Goal: Information Seeking & Learning: Learn about a topic

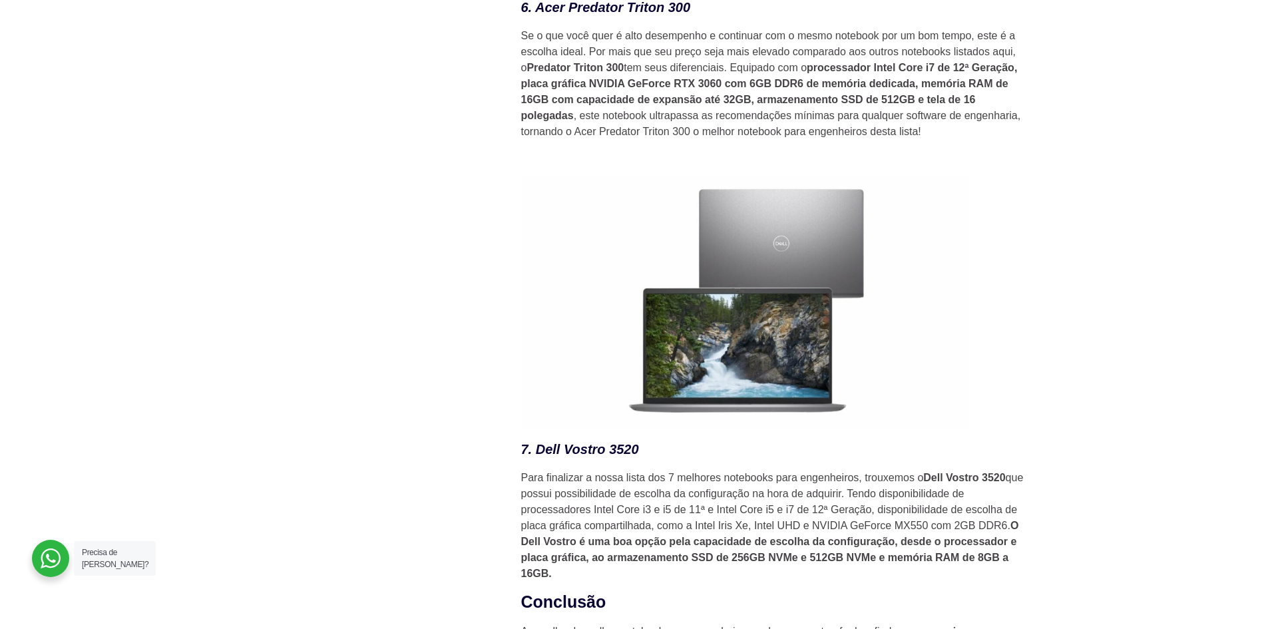
scroll to position [4062, 0]
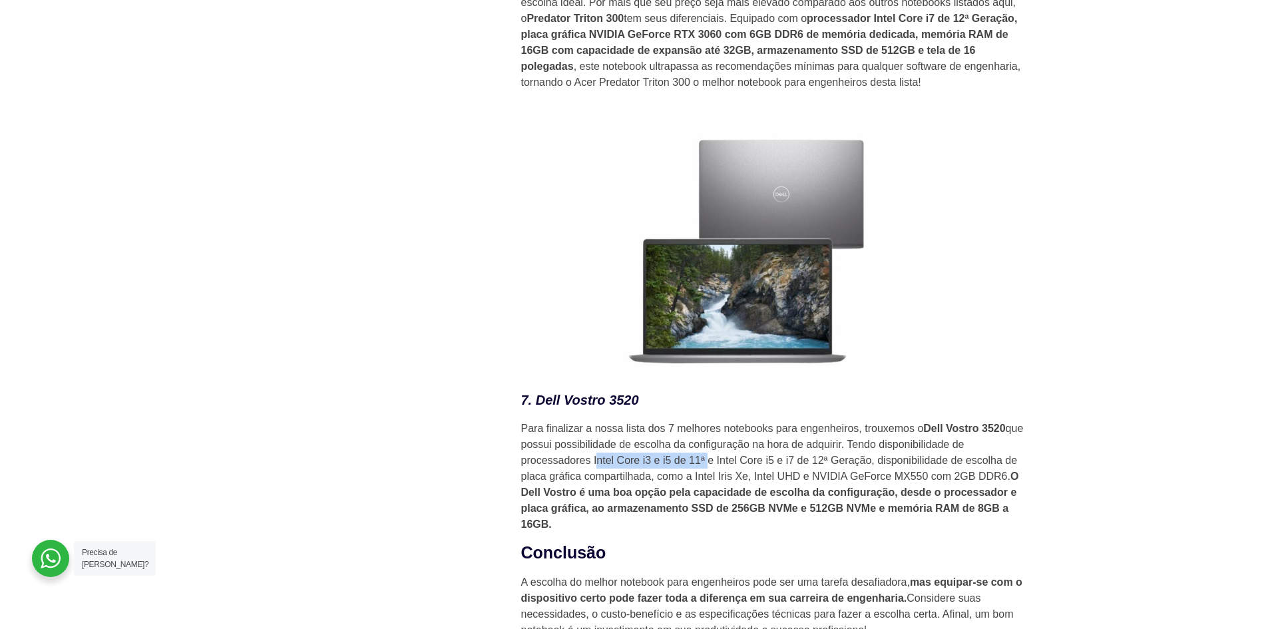
drag, startPoint x: 595, startPoint y: 467, endPoint x: 705, endPoint y: 465, distance: 109.9
click at [705, 465] on p "Para finalizar a nossa lista dos 7 melhores notebooks para engenheiros, trouxem…" at bounding box center [774, 477] width 506 height 112
copy p "Intel Core i3 e i5 de 11ª"
drag, startPoint x: 748, startPoint y: 467, endPoint x: 827, endPoint y: 461, distance: 78.8
click at [827, 461] on p "Para finalizar a nossa lista dos 7 melhores notebooks para engenheiros, trouxem…" at bounding box center [774, 477] width 506 height 112
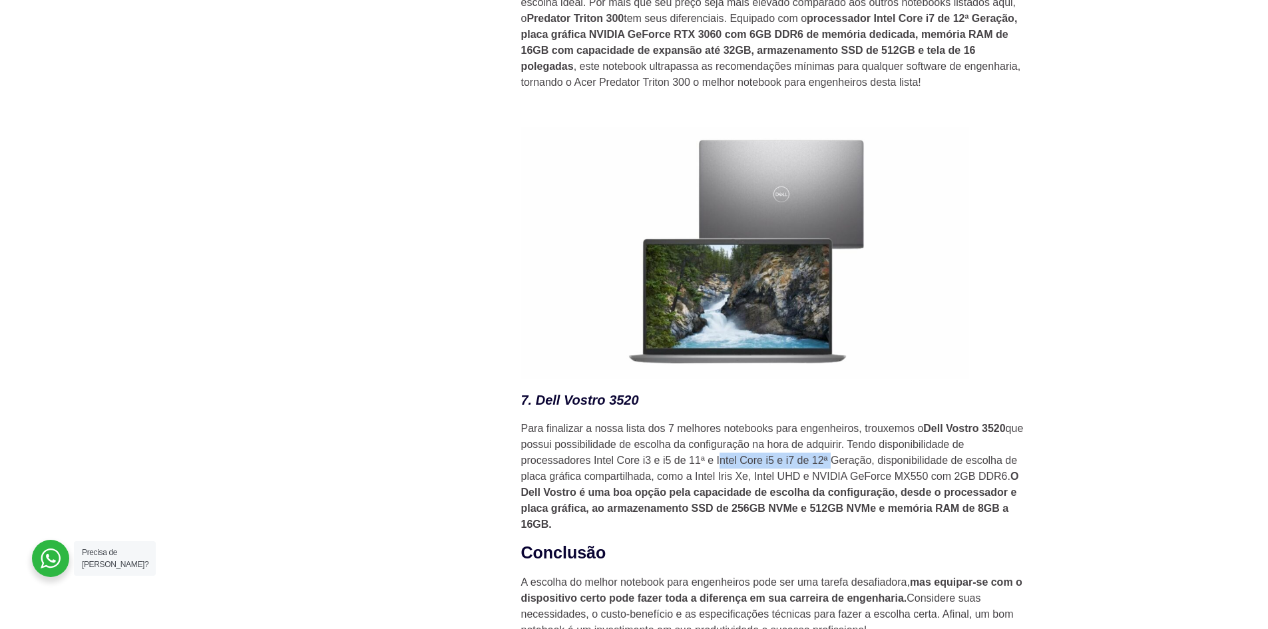
copy p "Intel Core i5 e i7 de 12ª"
drag, startPoint x: 694, startPoint y: 513, endPoint x: 764, endPoint y: 514, distance: 69.3
click at [764, 514] on strong "O Dell Vostro é uma boa opção pela capacidade de escolha da configuração, desde…" at bounding box center [770, 500] width 498 height 59
copy strong "SSD de 256GB"
drag, startPoint x: 890, startPoint y: 515, endPoint x: 546, endPoint y: 535, distance: 344.1
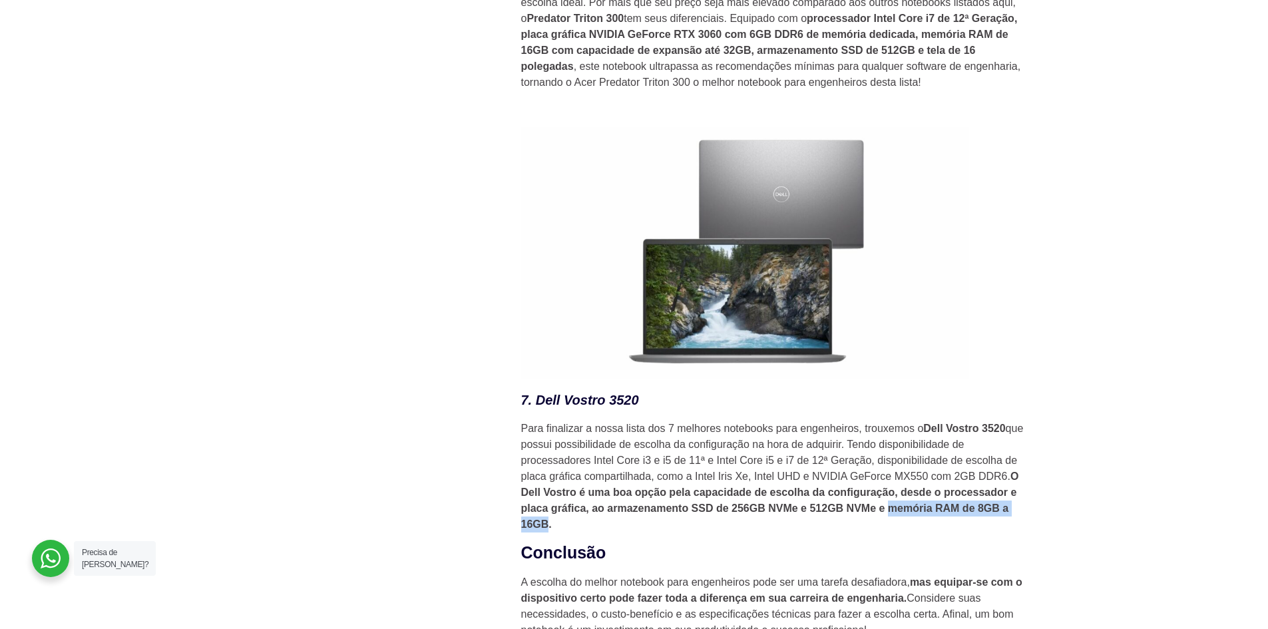
click at [546, 530] on strong "O Dell Vostro é uma boa opção pela capacidade de escolha da configuração, desde…" at bounding box center [770, 500] width 498 height 59
copy strong "memória RAM de 8GB a 16GB"
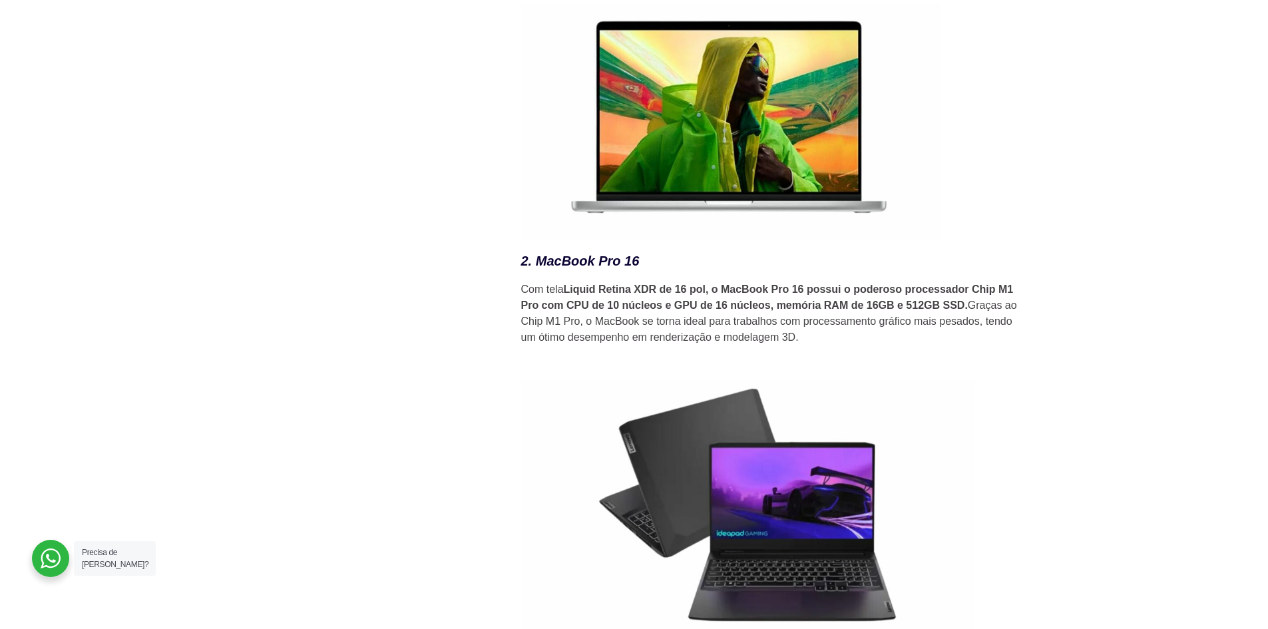
scroll to position [2064, 0]
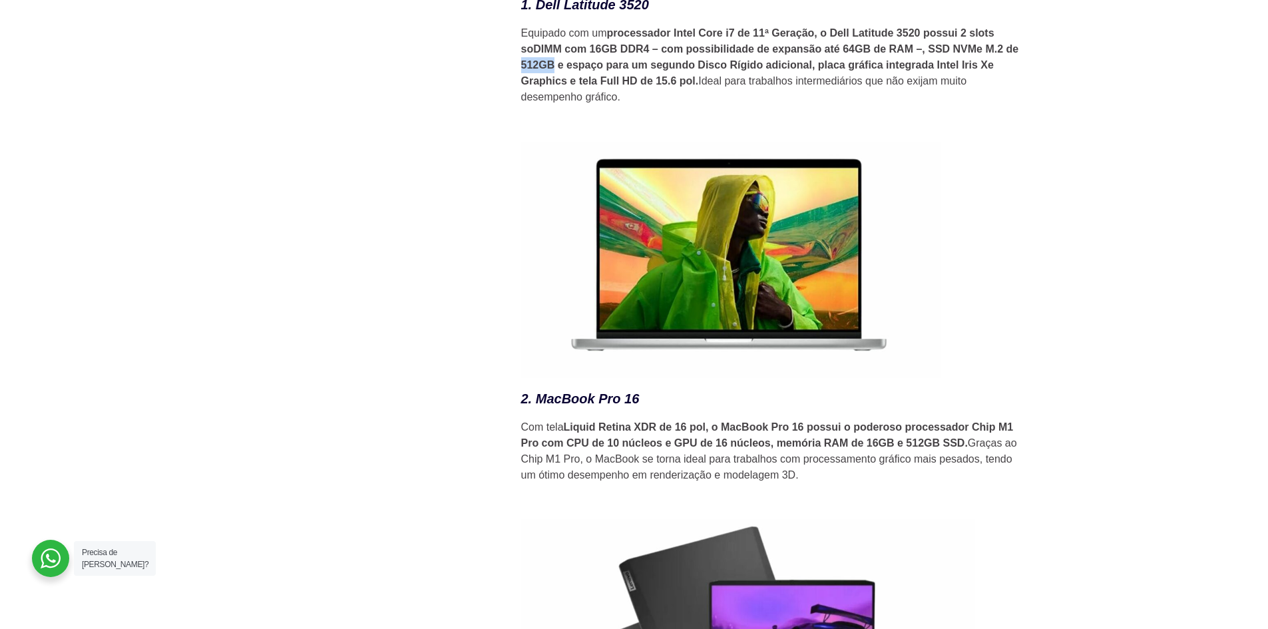
drag, startPoint x: 519, startPoint y: 71, endPoint x: 553, endPoint y: 79, distance: 34.1
copy strong "512GB"
drag, startPoint x: 853, startPoint y: 71, endPoint x: 931, endPoint y: 73, distance: 78.6
click at [931, 73] on strong "processador Intel Core i7 de 11ª Geração, o Dell Latitude 3520 possui 2 slots s…" at bounding box center [770, 56] width 498 height 59
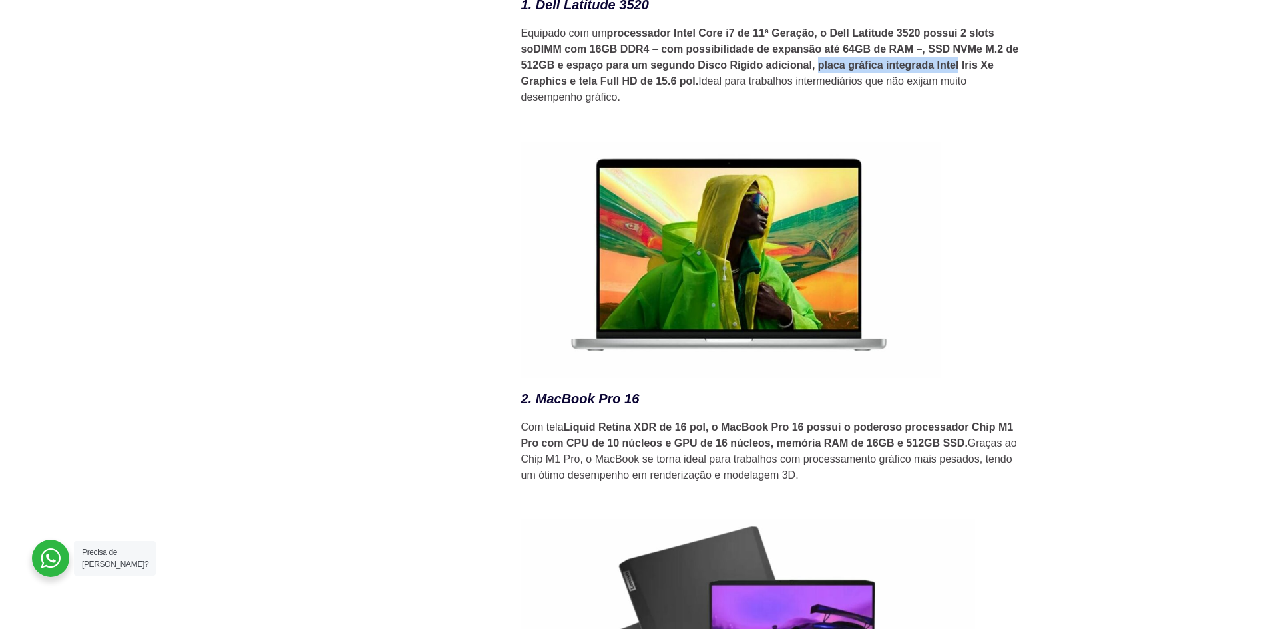
drag, startPoint x: 818, startPoint y: 73, endPoint x: 958, endPoint y: 69, distance: 139.9
click at [958, 69] on strong "processador Intel Core i7 de 11ª Geração, o Dell Latitude 3520 possui 2 slots s…" at bounding box center [770, 56] width 498 height 59
copy strong "placa gráfica integrada Intel"
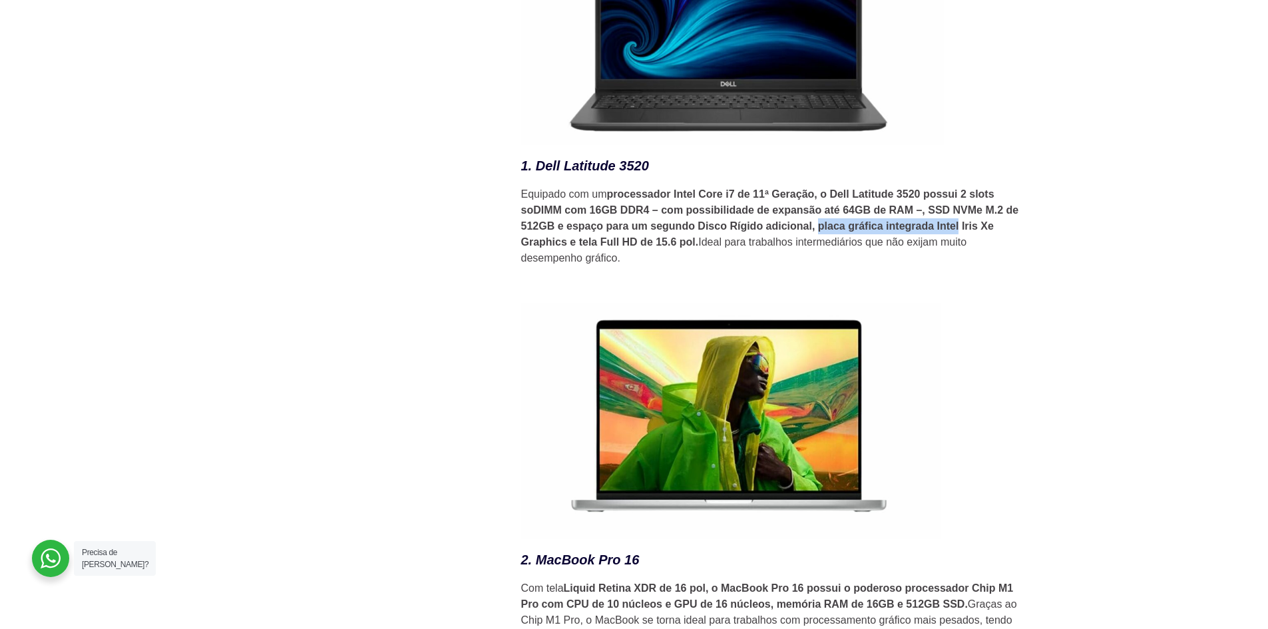
scroll to position [1864, 0]
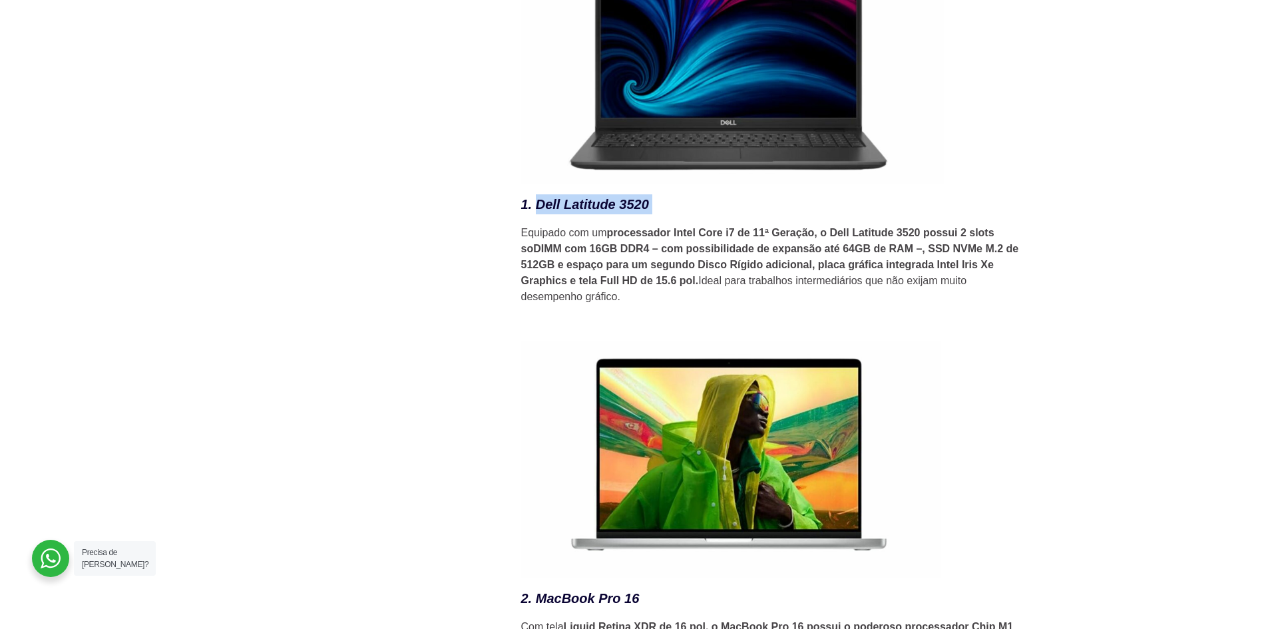
drag, startPoint x: 654, startPoint y: 210, endPoint x: 537, endPoint y: 222, distance: 117.7
click at [537, 214] on h3 "1. Dell Latitude 3520" at bounding box center [774, 204] width 506 height 20
copy h3 "Dell Latitude 3520"
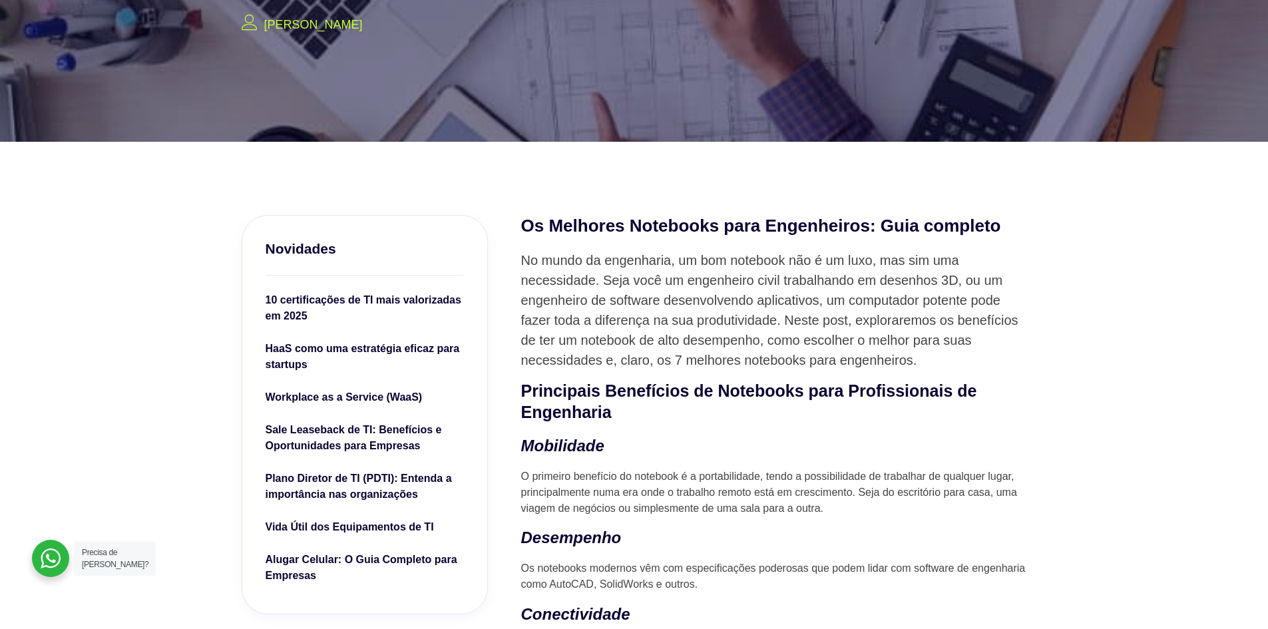
scroll to position [200, 0]
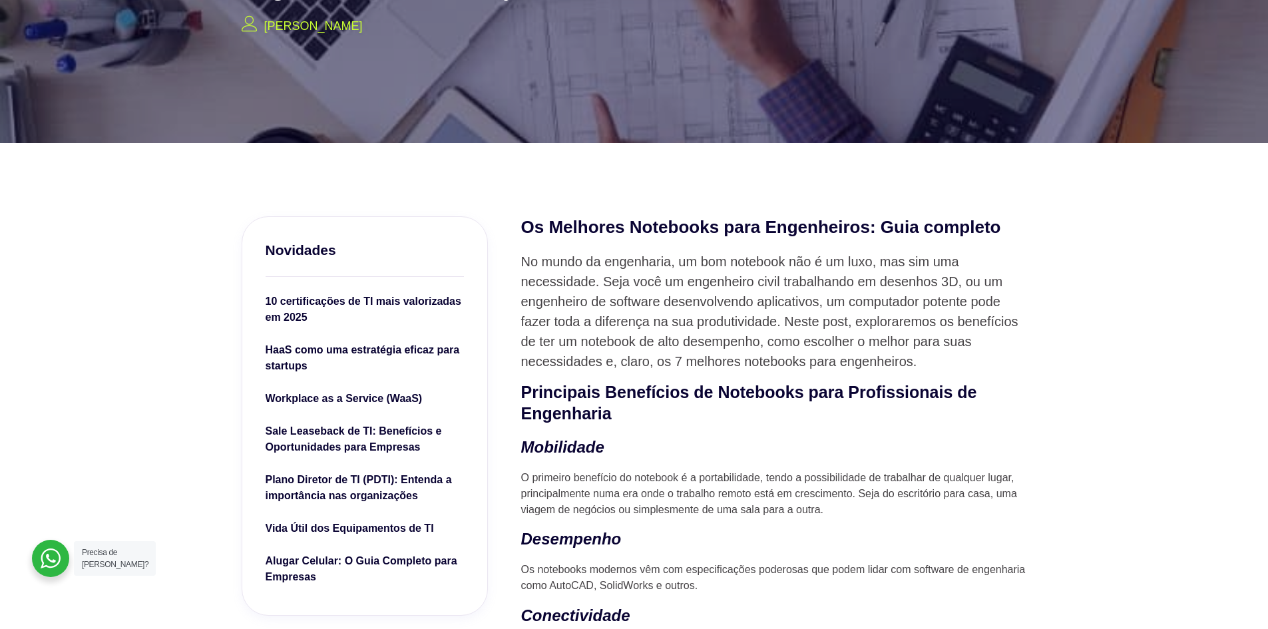
drag, startPoint x: 657, startPoint y: 413, endPoint x: 576, endPoint y: 366, distance: 93.4
click at [523, 394] on strong "Principais Benefícios de Notebooks para Profissionais de Engenharia" at bounding box center [749, 403] width 456 height 41
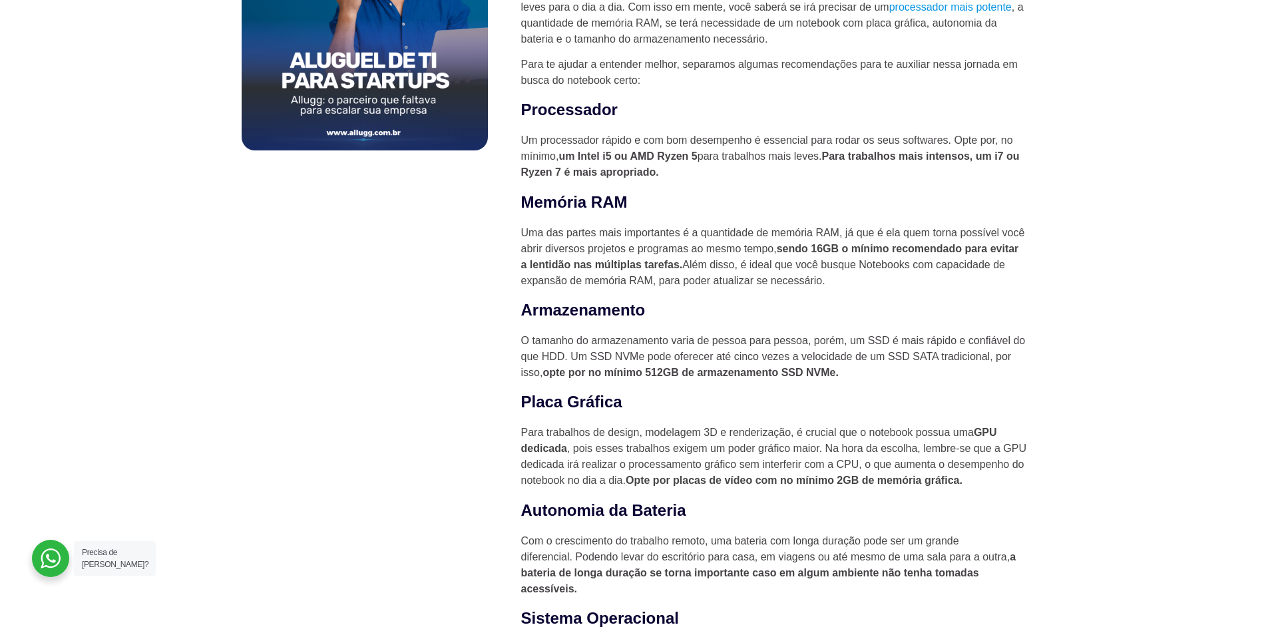
scroll to position [999, 0]
